Goal: Entertainment & Leisure: Consume media (video, audio)

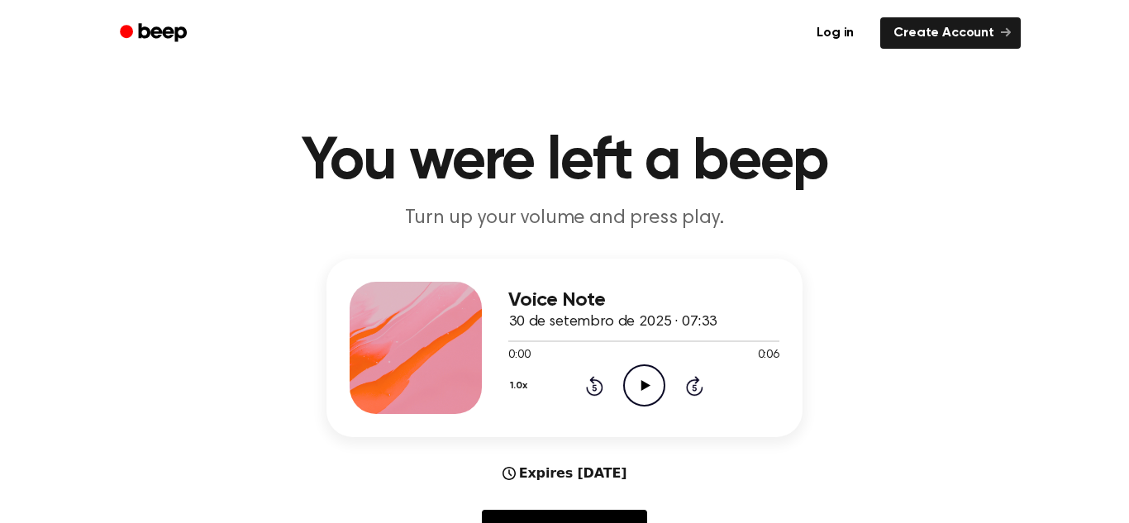
click at [632, 375] on icon "Play Audio" at bounding box center [644, 386] width 42 height 42
click at [632, 374] on icon "Play Audio" at bounding box center [644, 386] width 42 height 42
click at [646, 373] on icon "Pause Audio" at bounding box center [644, 386] width 42 height 42
click at [646, 382] on icon "Play Audio" at bounding box center [644, 386] width 42 height 42
click at [646, 382] on icon at bounding box center [644, 385] width 7 height 11
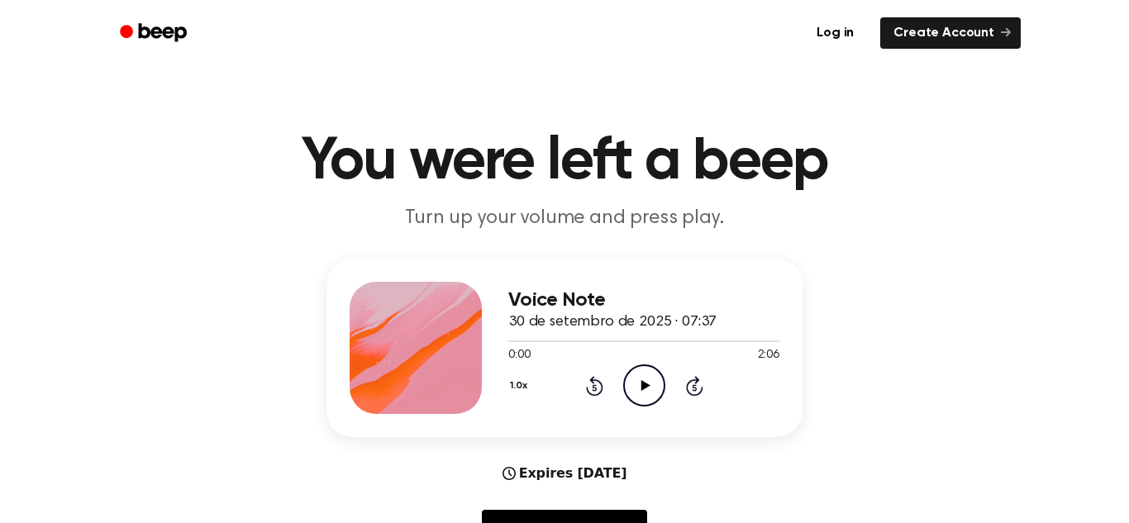
click at [631, 379] on icon "Play Audio" at bounding box center [644, 386] width 42 height 42
click at [631, 379] on icon "Pause Audio" at bounding box center [644, 386] width 42 height 42
